Goal: Transaction & Acquisition: Purchase product/service

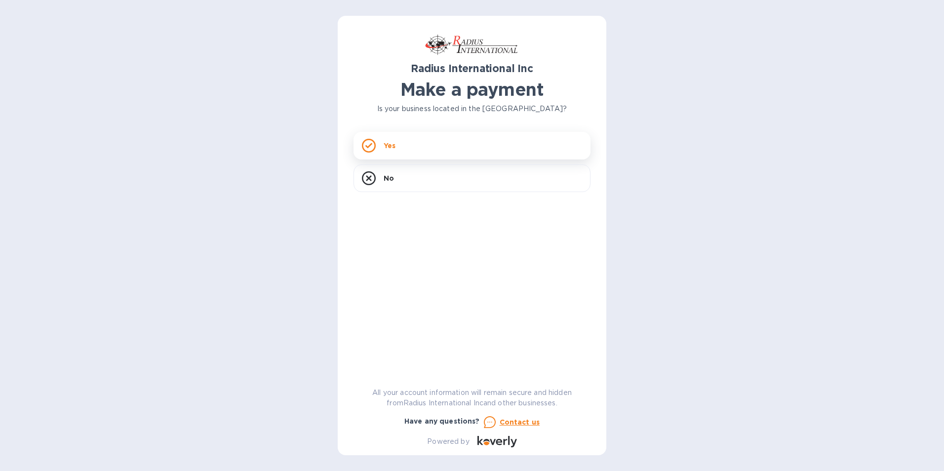
click at [377, 144] on div "Yes" at bounding box center [472, 146] width 237 height 28
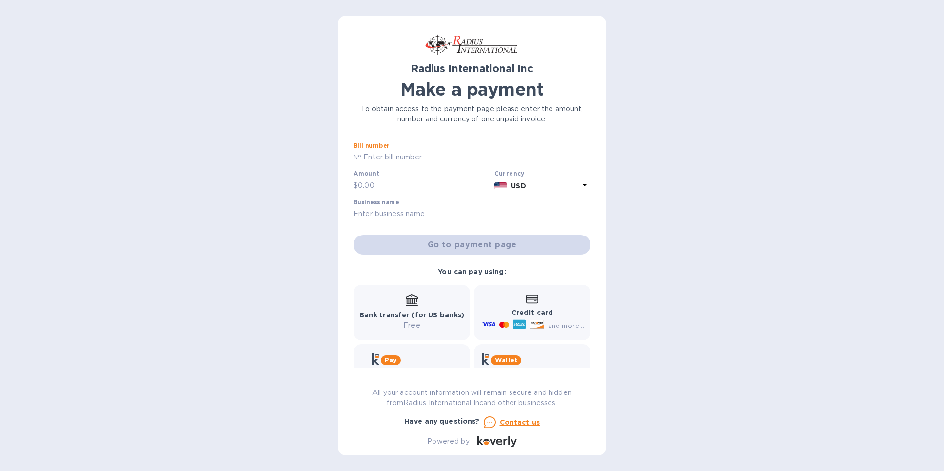
click at [389, 153] on input "text" at bounding box center [475, 157] width 229 height 15
type input "s"
type input "SAE00099631"
click at [383, 187] on input "text" at bounding box center [424, 185] width 132 height 15
type input "906.41"
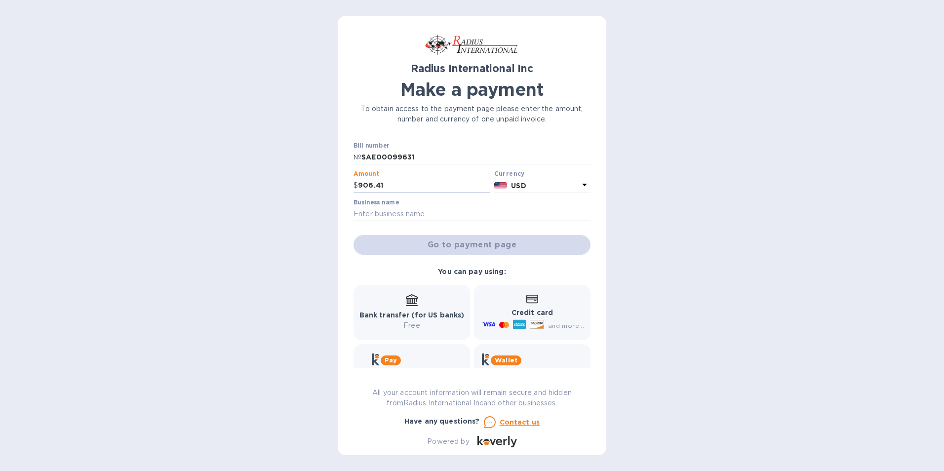
click at [419, 210] on input "text" at bounding box center [472, 214] width 237 height 15
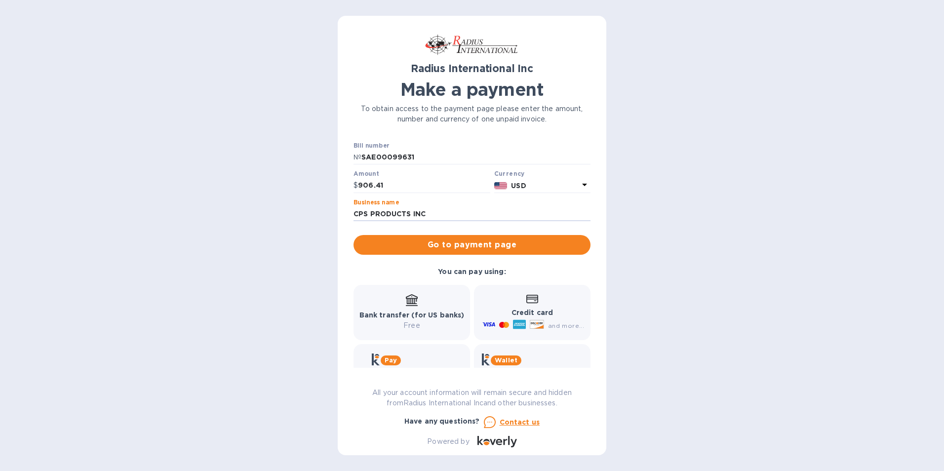
type input "CPS PRODUCTS INC"
click at [418, 324] on p "Free" at bounding box center [411, 325] width 105 height 10
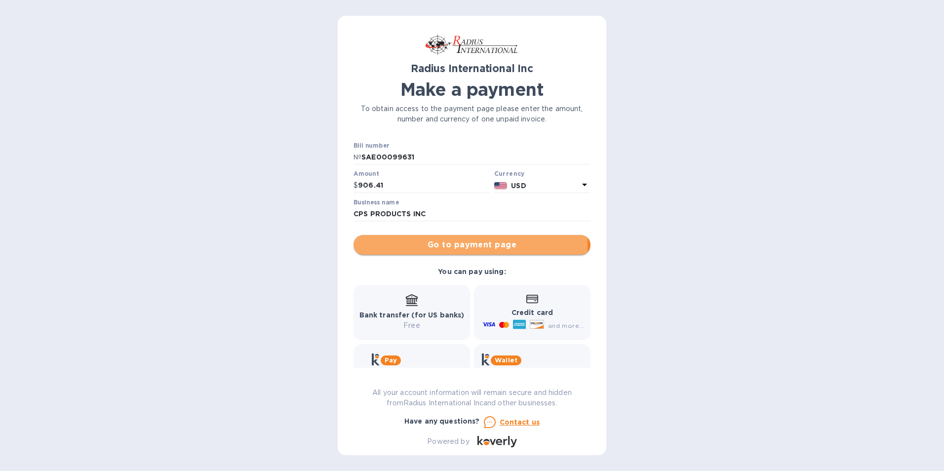
click at [445, 245] on span "Go to payment page" at bounding box center [471, 245] width 221 height 12
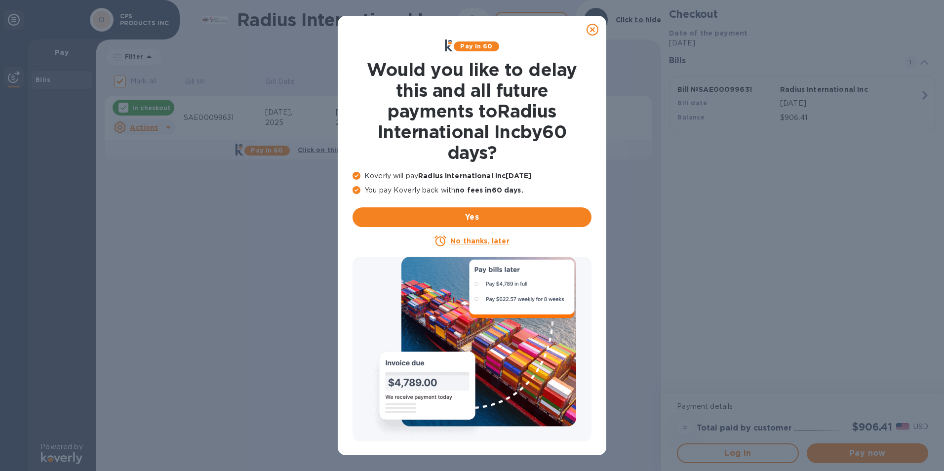
click at [494, 237] on u "No thanks, later" at bounding box center [479, 241] width 59 height 8
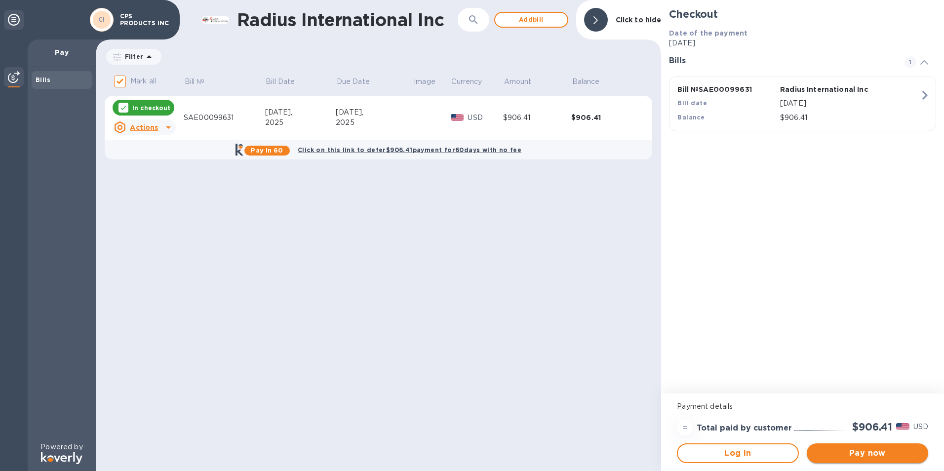
click at [867, 455] on span "Pay now" at bounding box center [868, 453] width 106 height 12
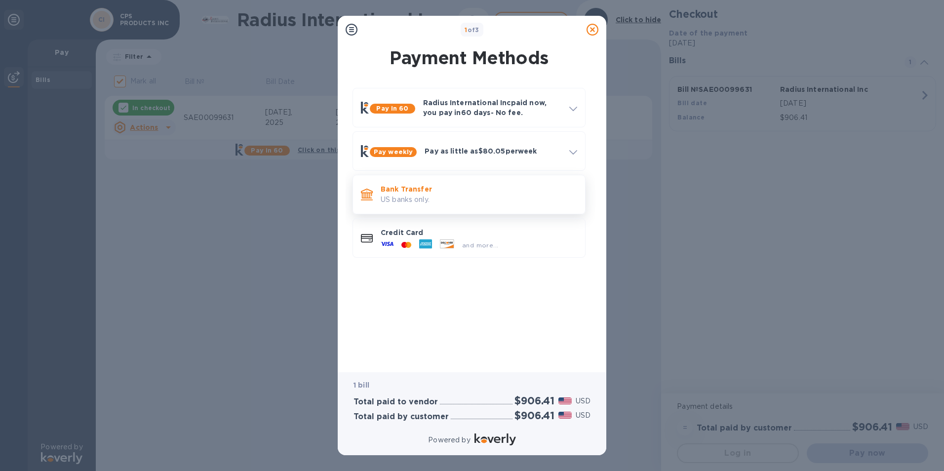
click at [385, 191] on p "Bank Transfer" at bounding box center [479, 189] width 197 height 10
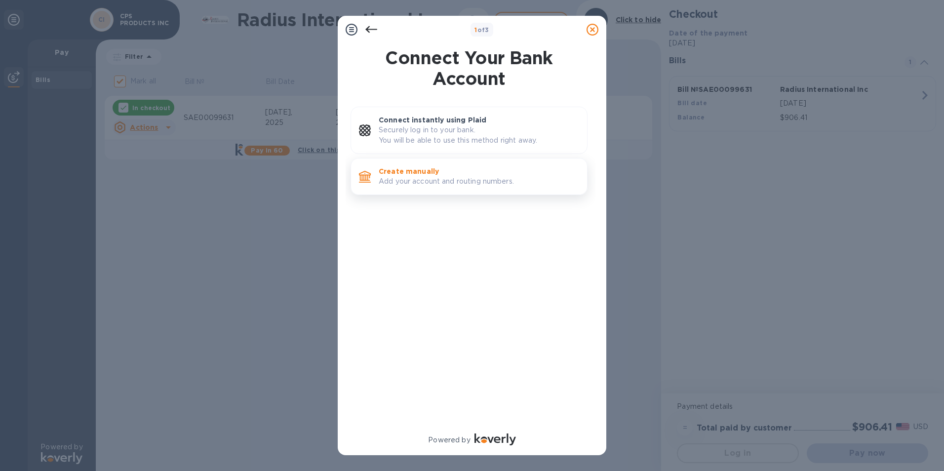
click at [423, 179] on p "Add your account and routing numbers." at bounding box center [479, 181] width 200 height 10
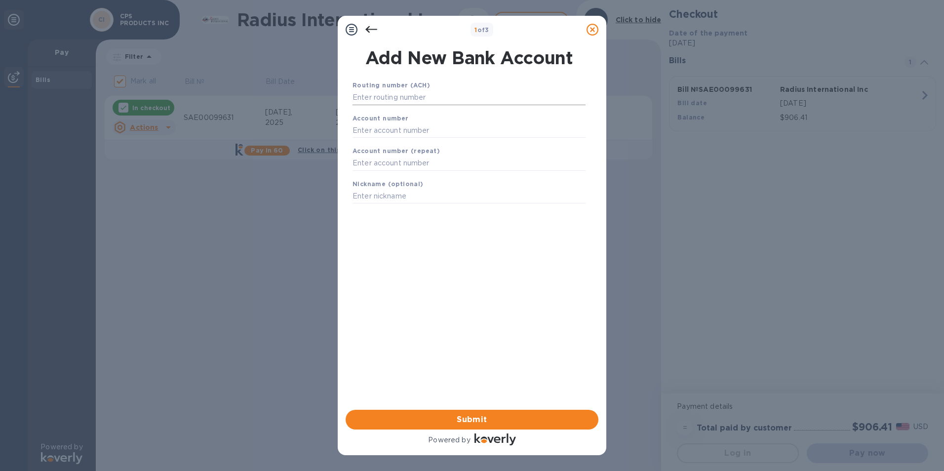
click at [424, 97] on input "text" at bounding box center [469, 97] width 233 height 15
type input "266086554"
click at [404, 132] on b "Account number" at bounding box center [381, 130] width 56 height 7
click at [395, 136] on input "text" at bounding box center [469, 142] width 233 height 15
type input "9118610031"
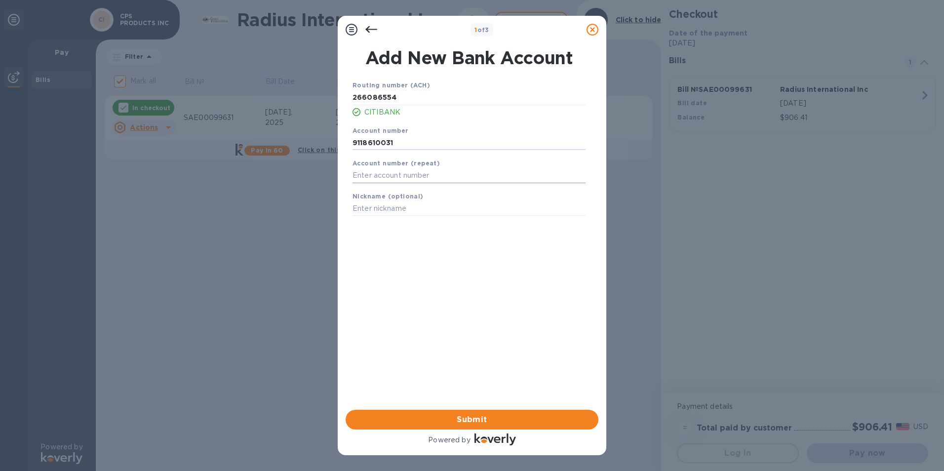
click at [392, 171] on input "text" at bounding box center [469, 175] width 233 height 15
type input "9118610031"
click at [482, 418] on span "Submit" at bounding box center [472, 420] width 237 height 12
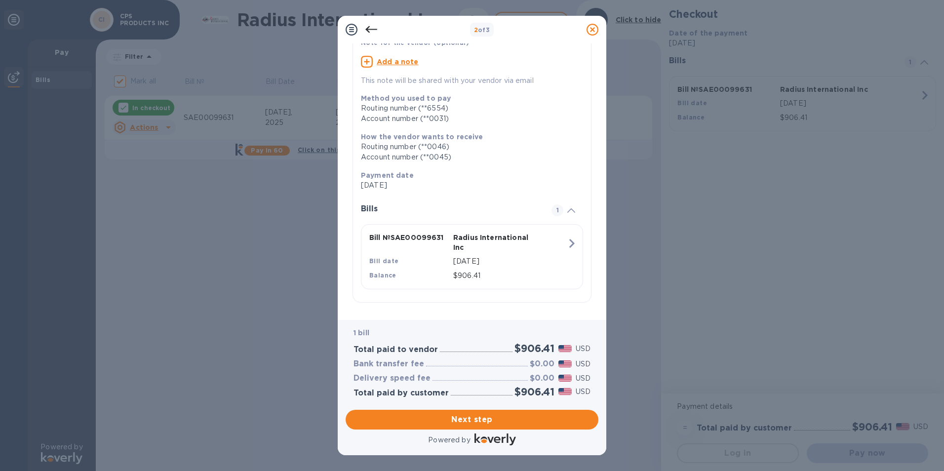
scroll to position [79, 0]
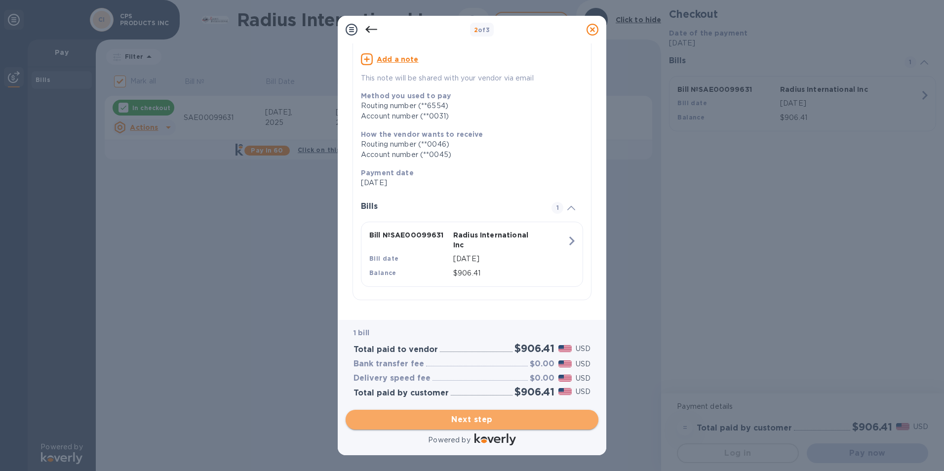
click at [462, 422] on span "Next step" at bounding box center [472, 420] width 237 height 12
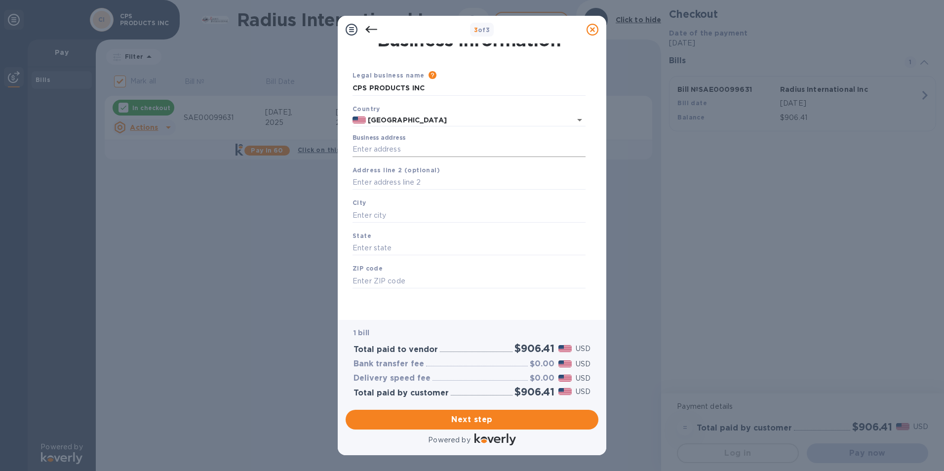
click at [387, 151] on input "Business address" at bounding box center [469, 149] width 233 height 15
type input "[STREET_ADDRESS]"
click at [372, 213] on input "text" at bounding box center [469, 215] width 233 height 15
type input "MIRAMAR"
click at [365, 245] on input "text" at bounding box center [469, 248] width 233 height 15
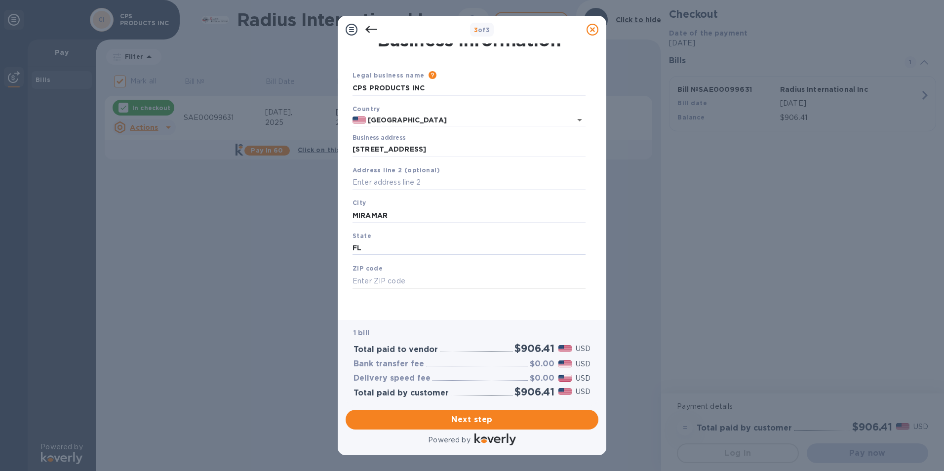
type input "FL"
click at [372, 283] on input "text" at bounding box center [469, 281] width 233 height 15
type input "33025"
click at [473, 418] on span "Next step" at bounding box center [472, 420] width 237 height 12
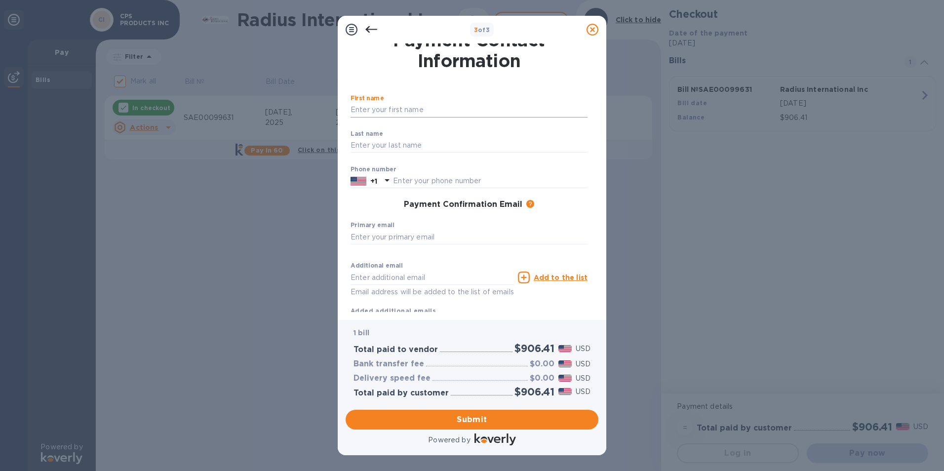
click at [405, 109] on input "text" at bounding box center [469, 110] width 237 height 15
type input "CPS Products inc"
type input "3050000000"
type input "[EMAIL_ADDRESS][DOMAIN_NAME]"
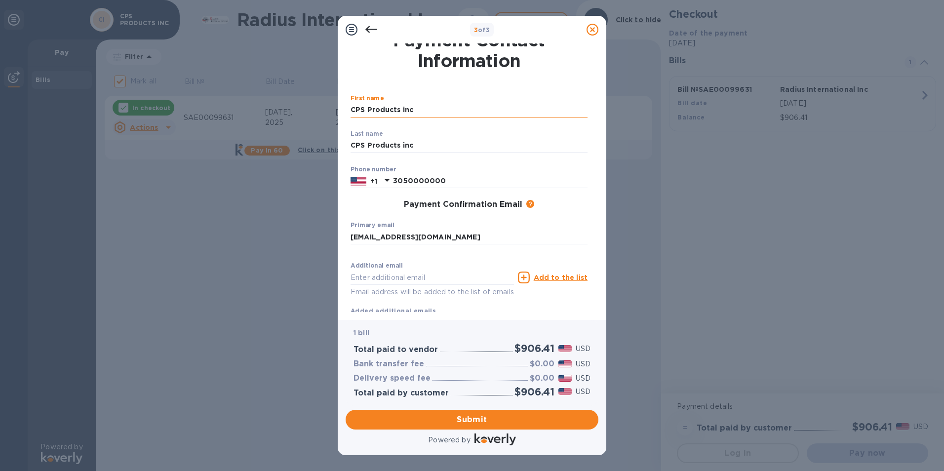
type input "[EMAIL_ADDRESS][DOMAIN_NAME]"
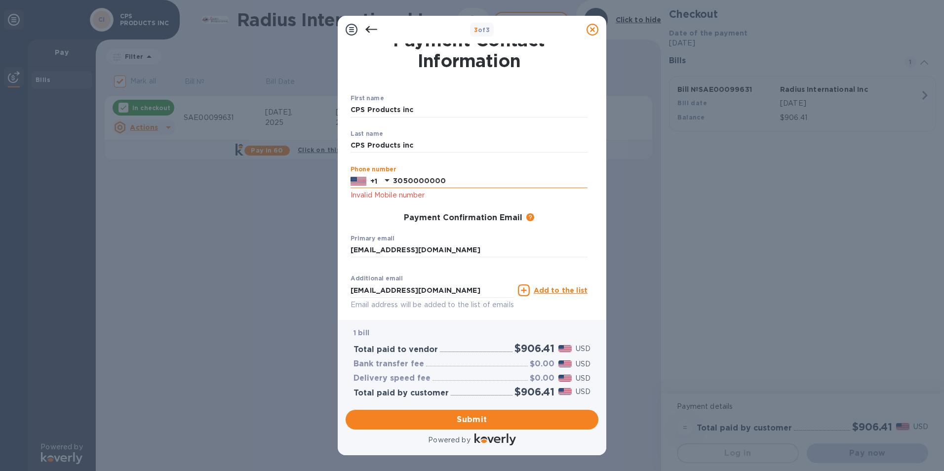
drag, startPoint x: 462, startPoint y: 176, endPoint x: 373, endPoint y: 175, distance: 88.9
click at [373, 175] on div "+1 3050000000" at bounding box center [469, 181] width 237 height 15
click at [414, 179] on input "305" at bounding box center [490, 181] width 195 height 15
drag, startPoint x: 431, startPoint y: 181, endPoint x: 379, endPoint y: 174, distance: 51.7
click at [379, 174] on div "+1 305" at bounding box center [469, 181] width 237 height 15
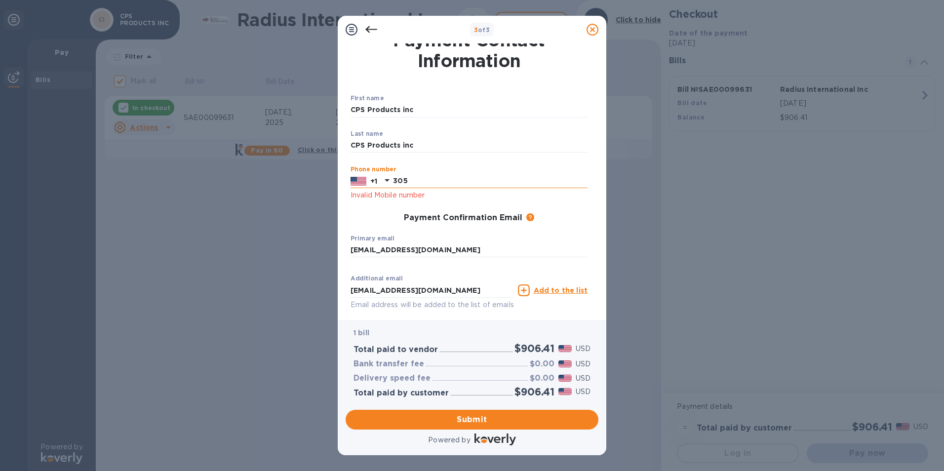
click at [424, 185] on input "305" at bounding box center [490, 181] width 195 height 15
click at [414, 181] on input "305" at bounding box center [490, 181] width 195 height 15
type input "3056874121"
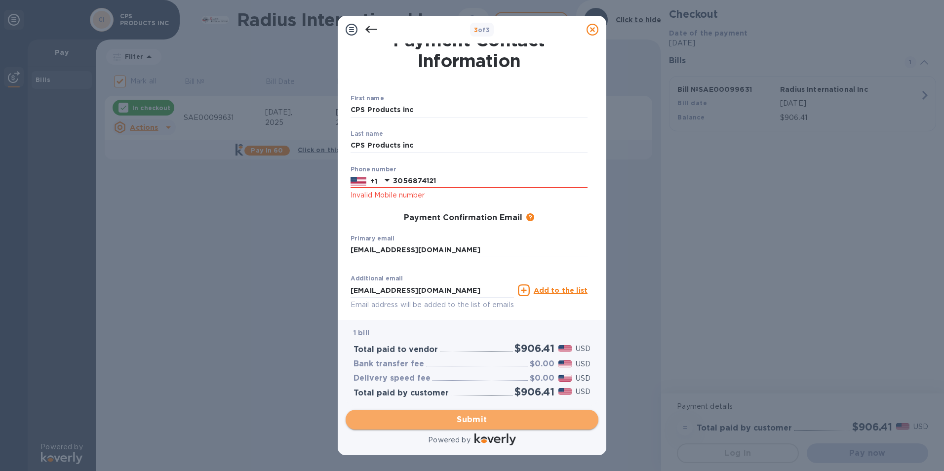
click at [487, 418] on span "Submit" at bounding box center [472, 420] width 237 height 12
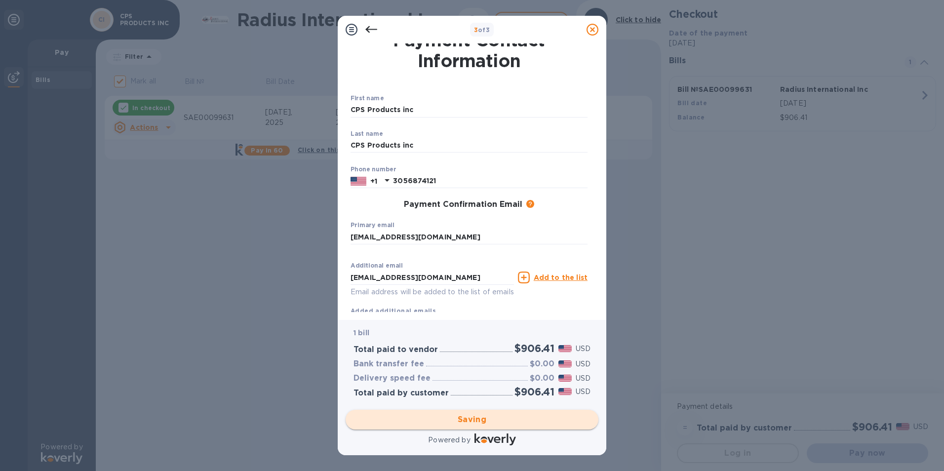
checkbox input "false"
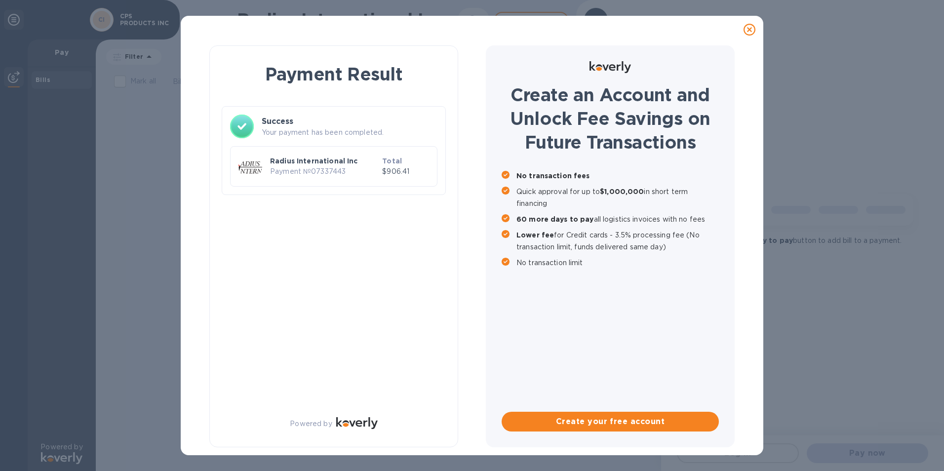
scroll to position [0, 0]
